Goal: Information Seeking & Learning: Check status

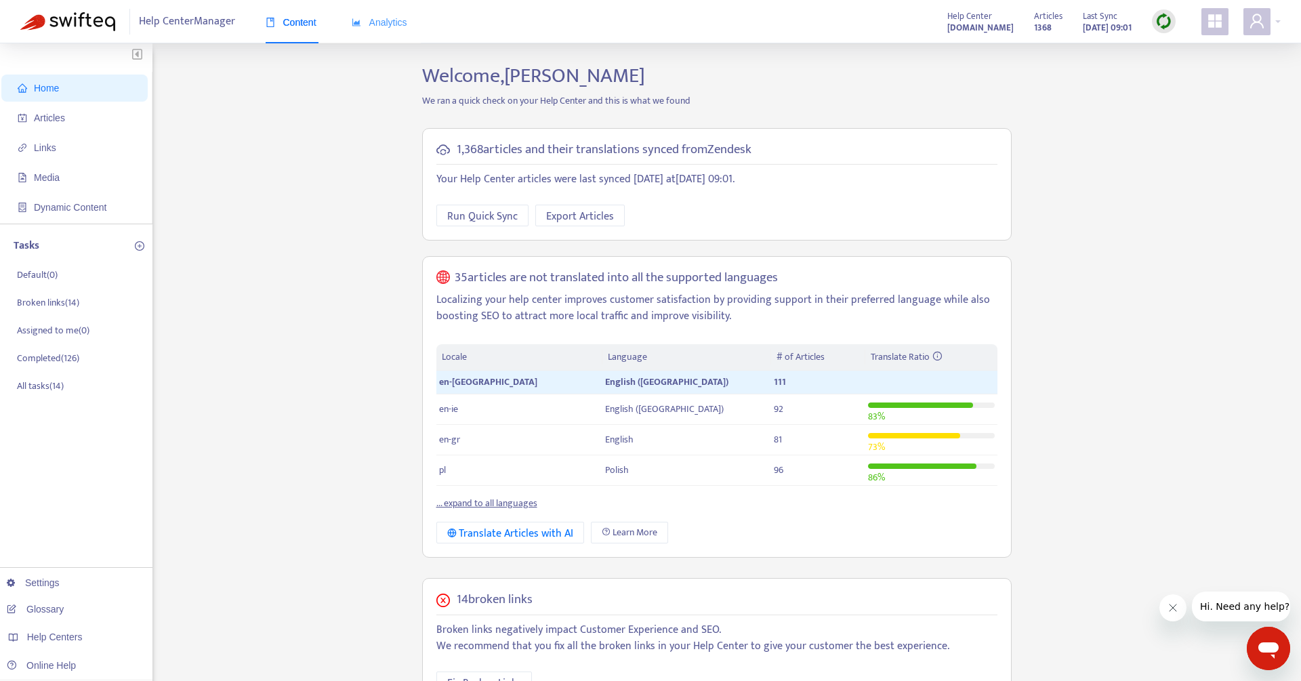
click at [370, 9] on div "Analytics" at bounding box center [380, 22] width 56 height 41
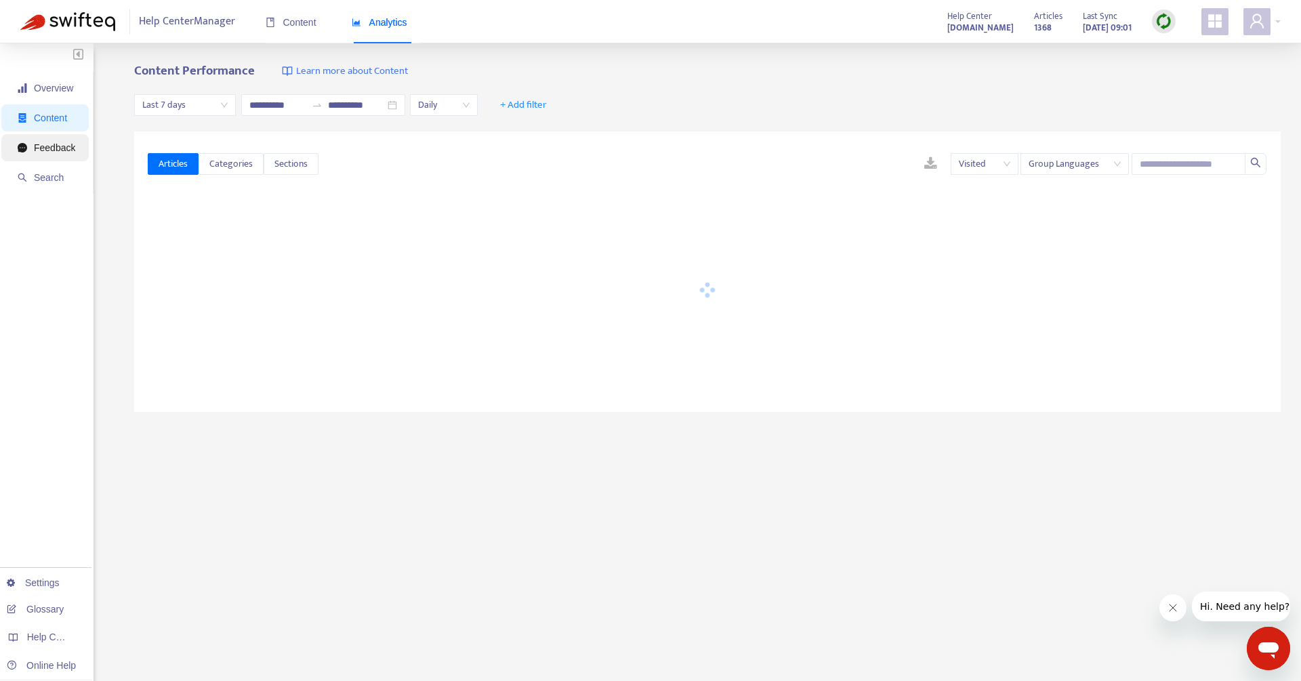
click at [60, 149] on span "Feedback" at bounding box center [54, 147] width 41 height 11
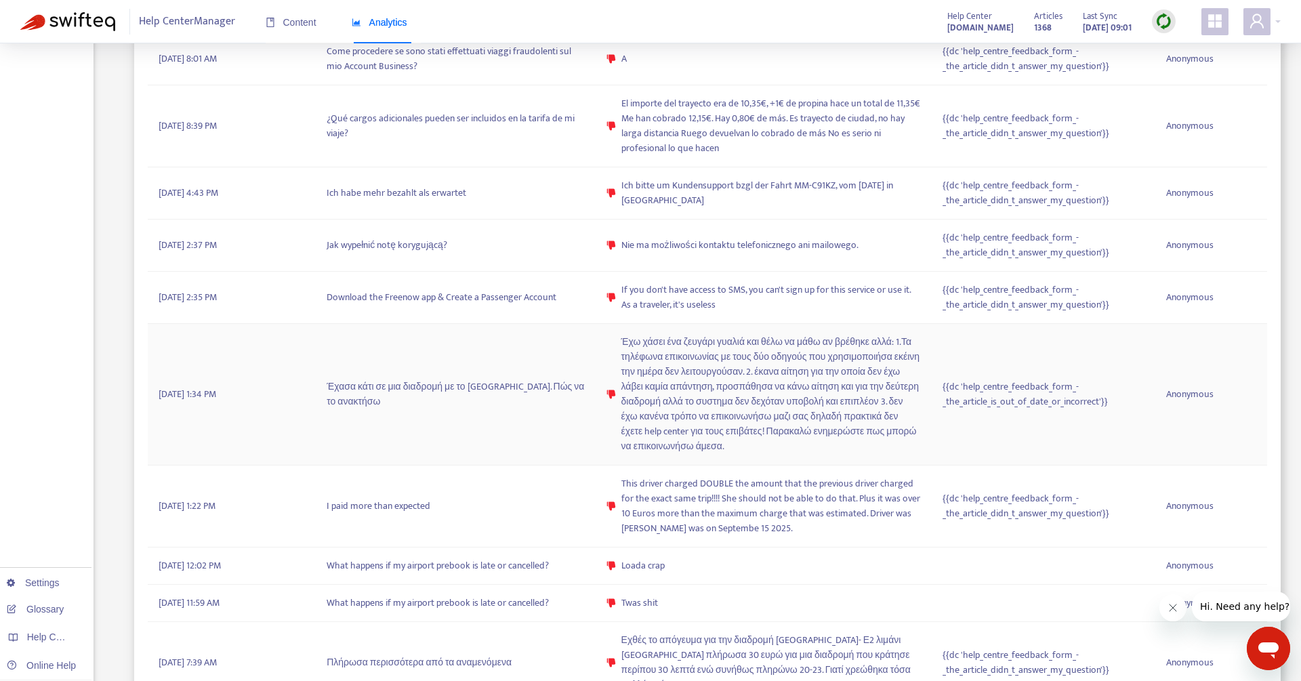
scroll to position [838, 0]
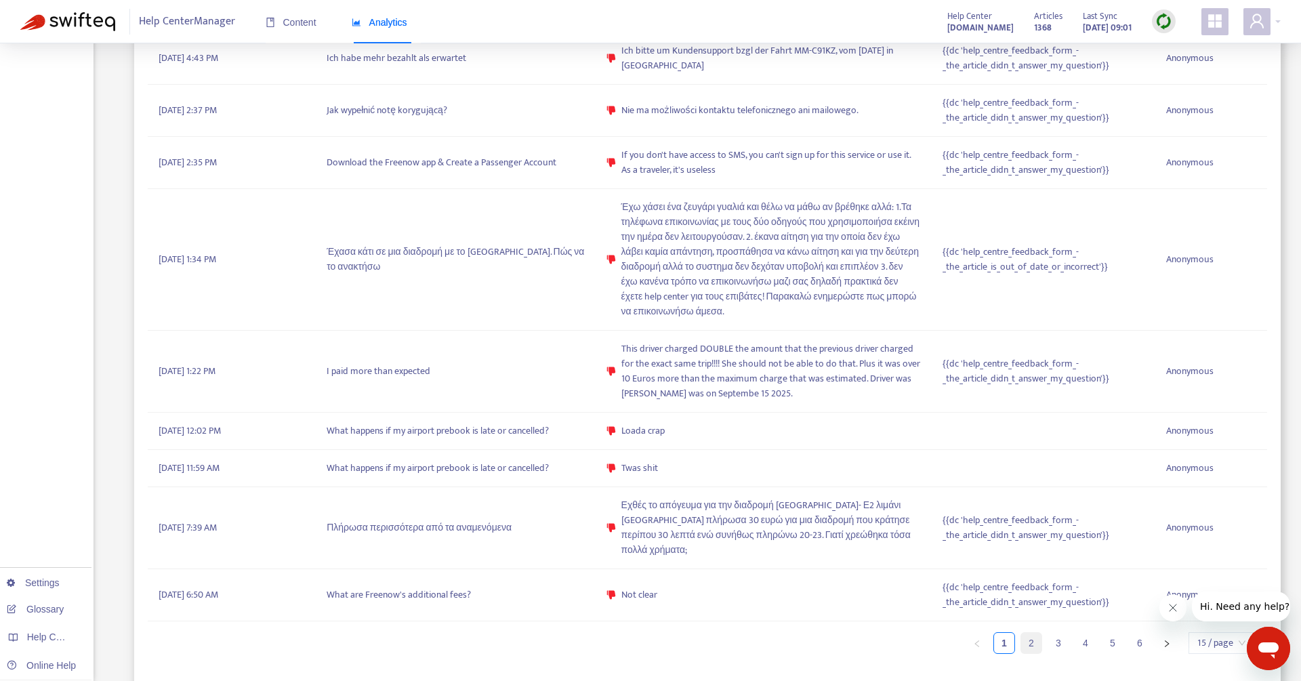
click at [1037, 637] on link "2" at bounding box center [1031, 643] width 20 height 20
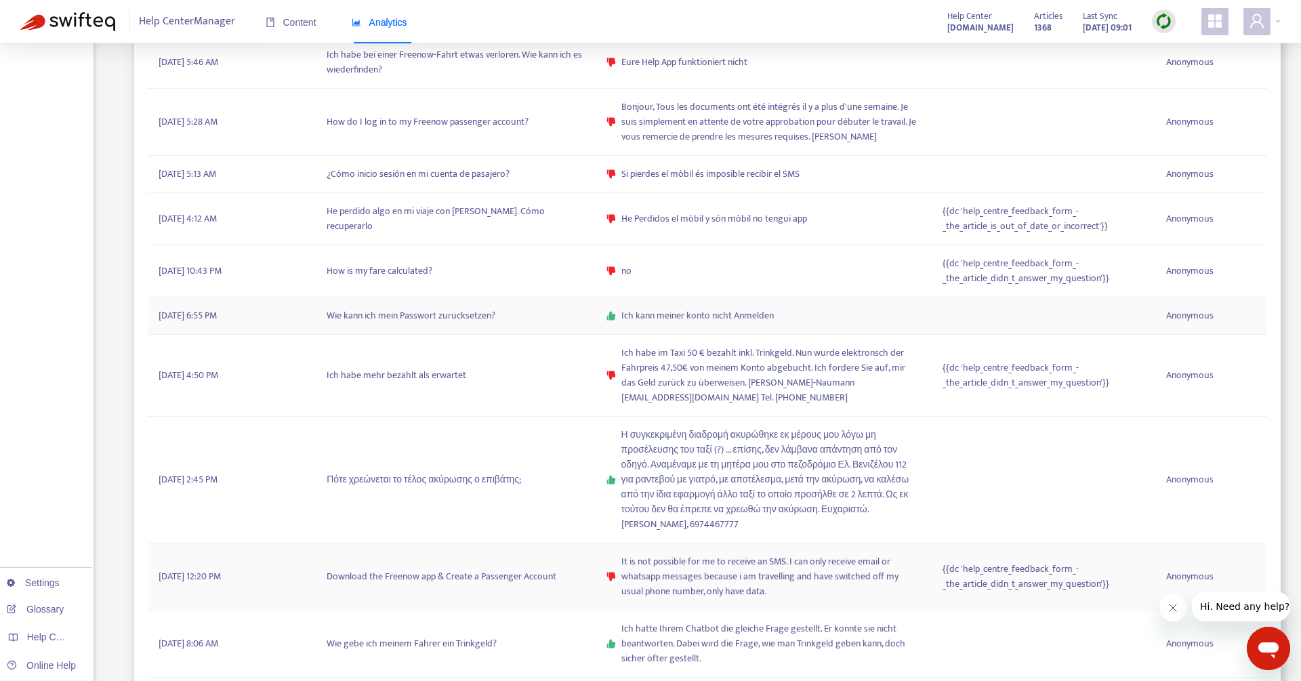
scroll to position [823, 0]
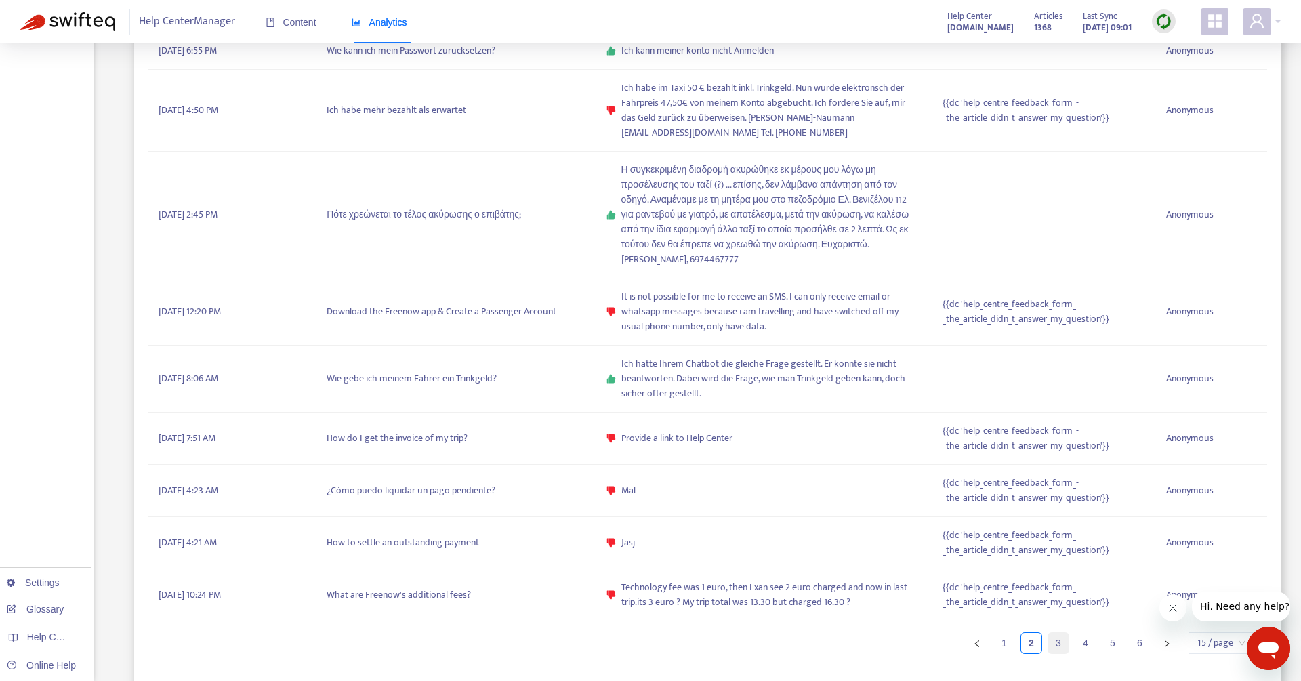
click at [1062, 638] on link "3" at bounding box center [1058, 643] width 20 height 20
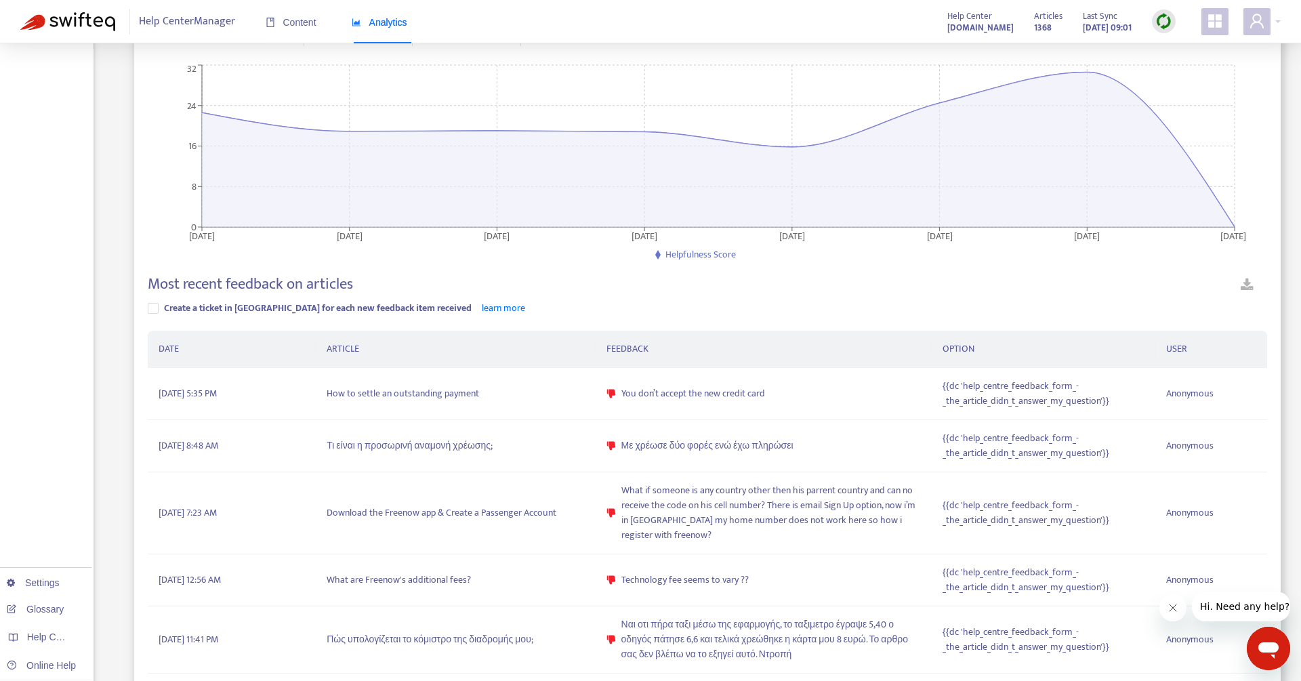
scroll to position [0, 0]
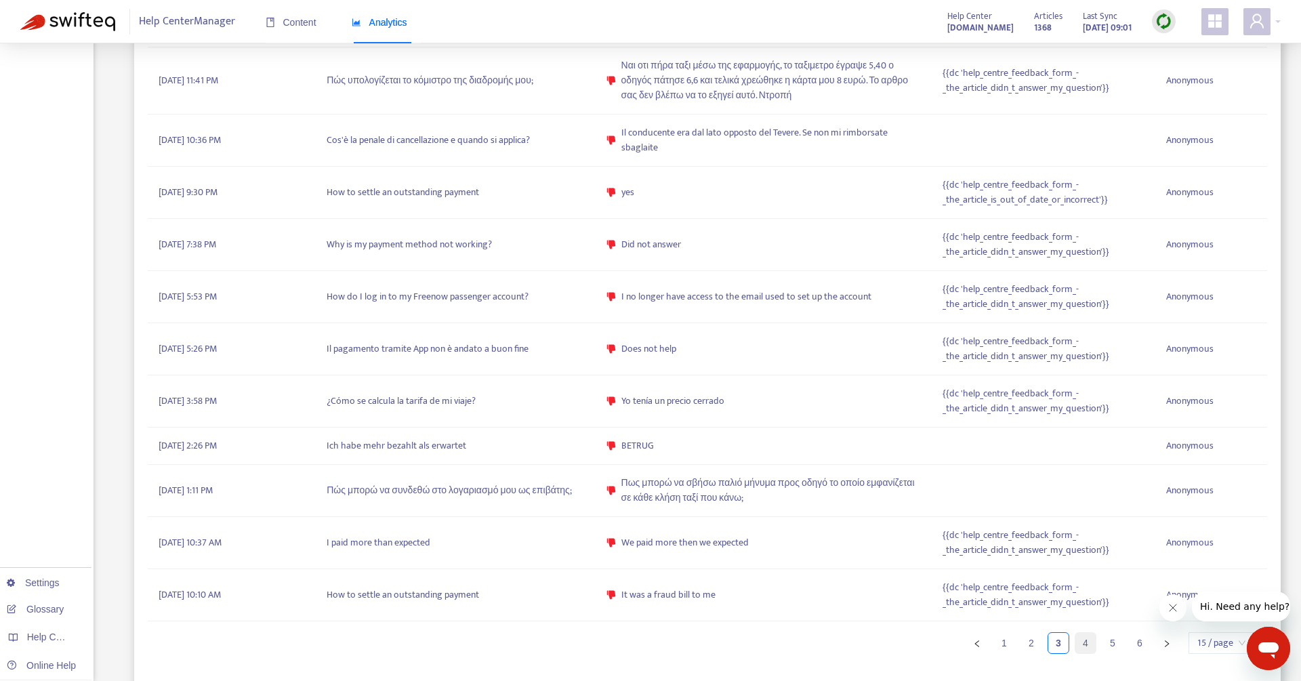
click at [1084, 638] on link "4" at bounding box center [1086, 643] width 20 height 20
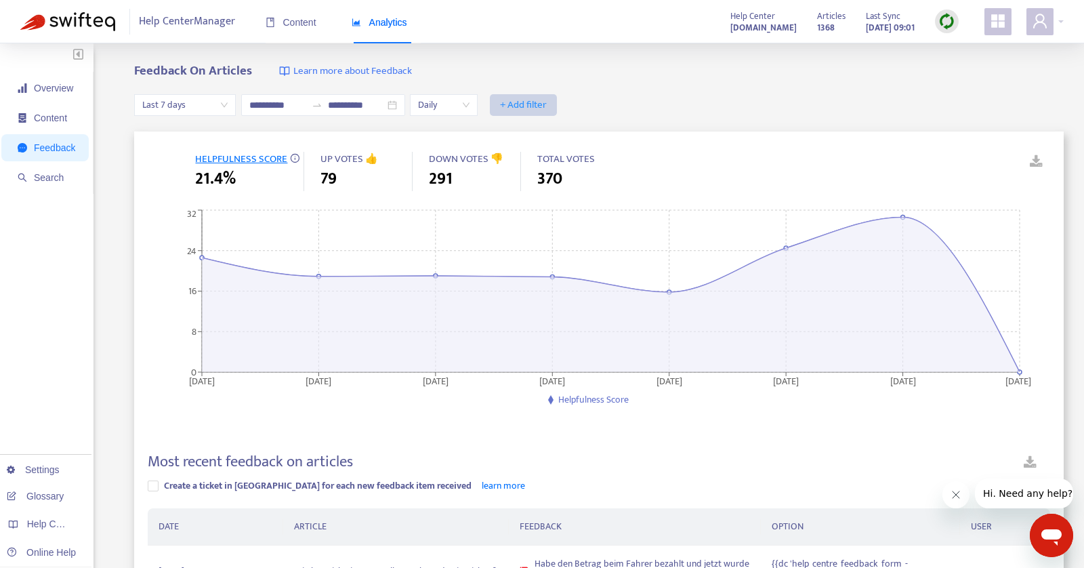
click at [521, 108] on span "+ Add filter" at bounding box center [523, 105] width 47 height 16
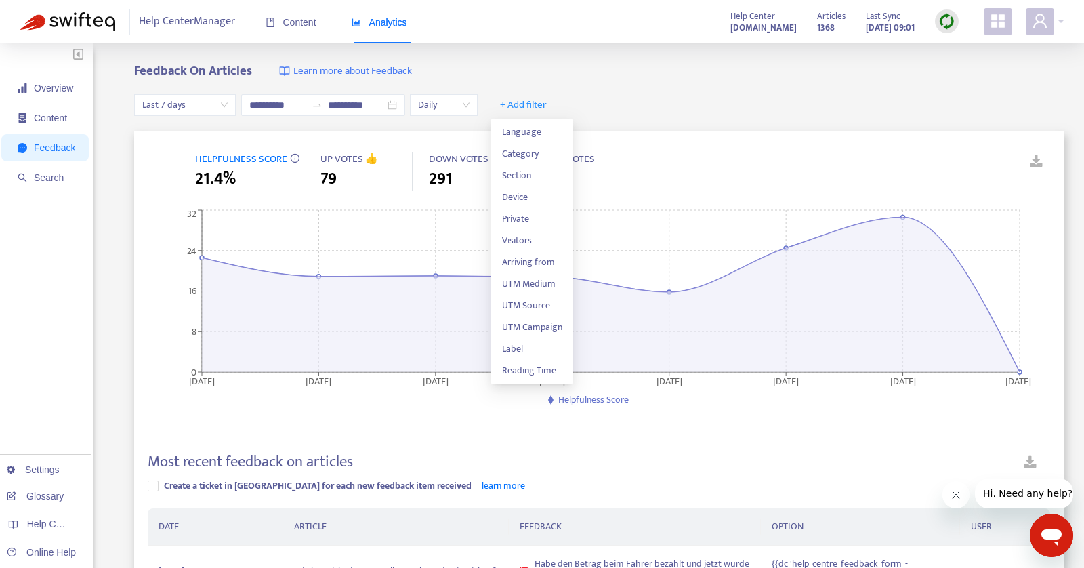
click at [634, 119] on div "**********" at bounding box center [599, 105] width 930 height 52
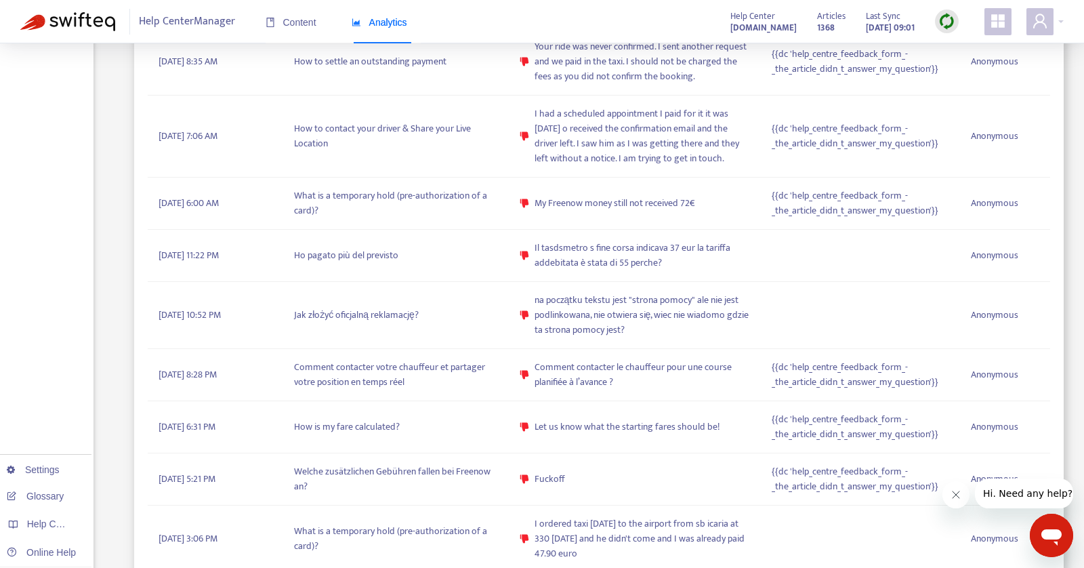
scroll to position [596, 0]
